Goal: Information Seeking & Learning: Learn about a topic

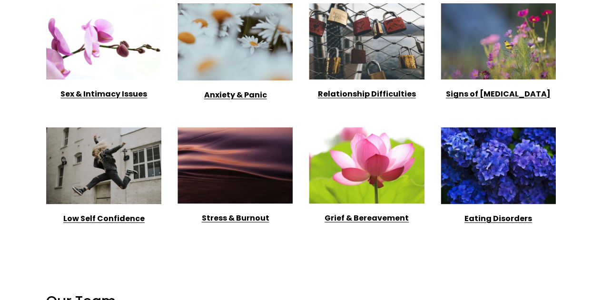
scroll to position [1084, 0]
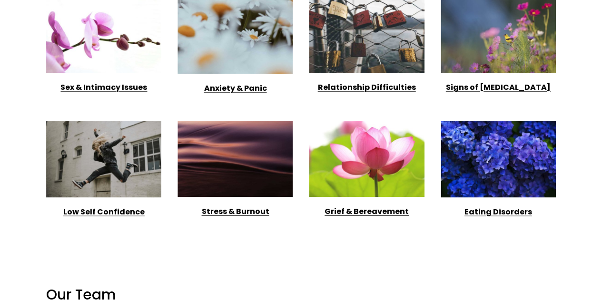
click at [503, 93] on strong "Signs of [MEDICAL_DATA]" at bounding box center [498, 87] width 105 height 11
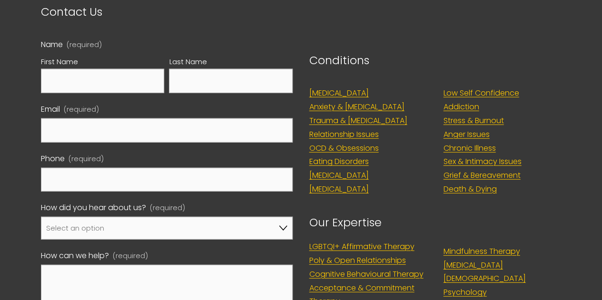
scroll to position [1130, 0]
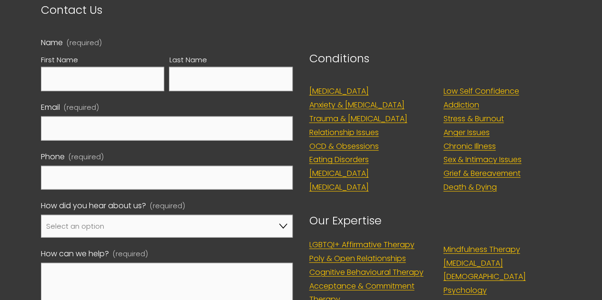
click at [372, 126] on link "Relationship Issues" at bounding box center [343, 133] width 69 height 14
